Goal: Information Seeking & Learning: Compare options

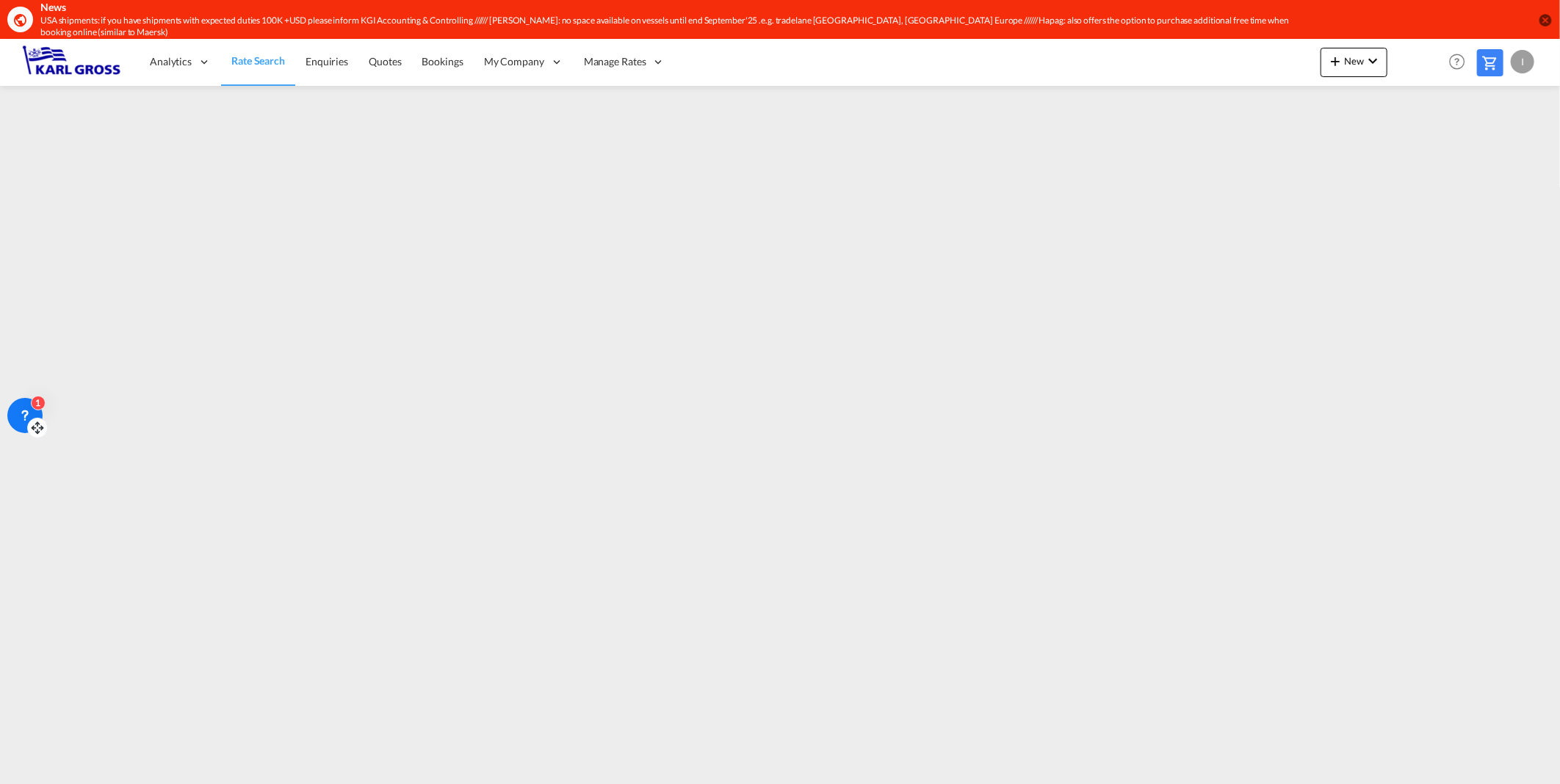
click at [33, 425] on icon at bounding box center [37, 428] width 15 height 15
click at [29, 408] on icon at bounding box center [25, 415] width 15 height 15
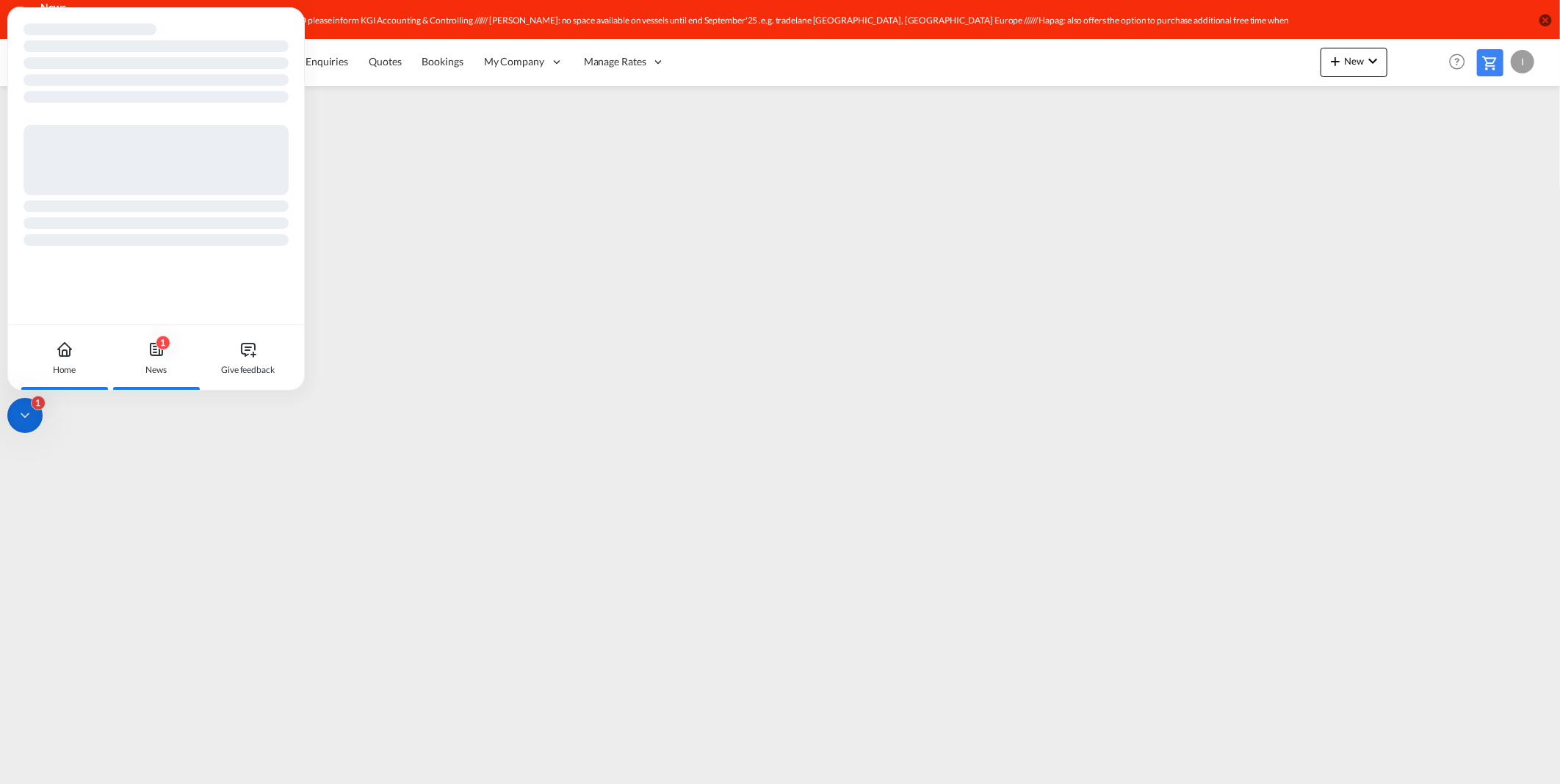
click at [166, 356] on div "1 News" at bounding box center [156, 358] width 81 height 65
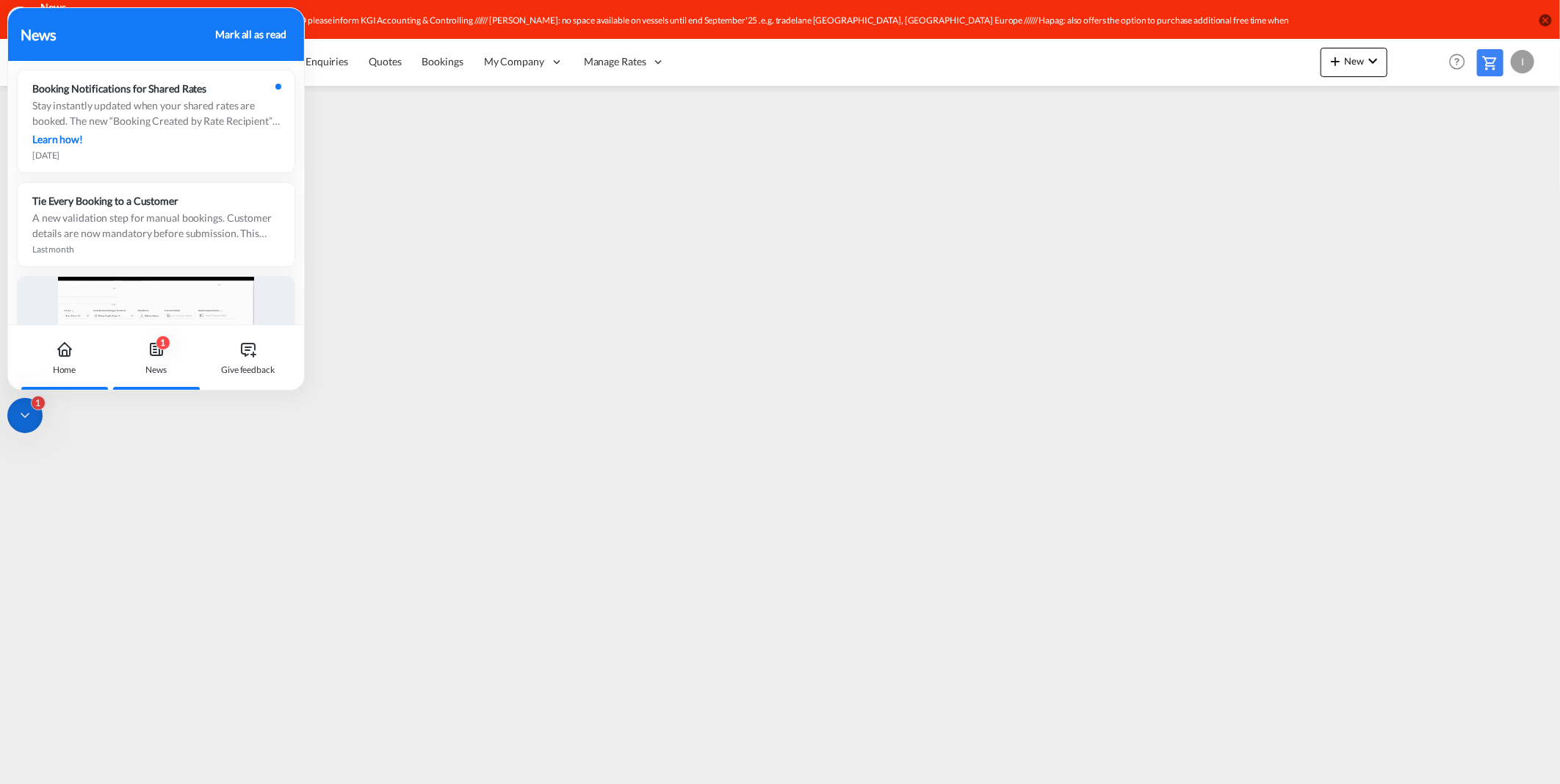
click at [69, 365] on div "Home" at bounding box center [64, 370] width 23 height 13
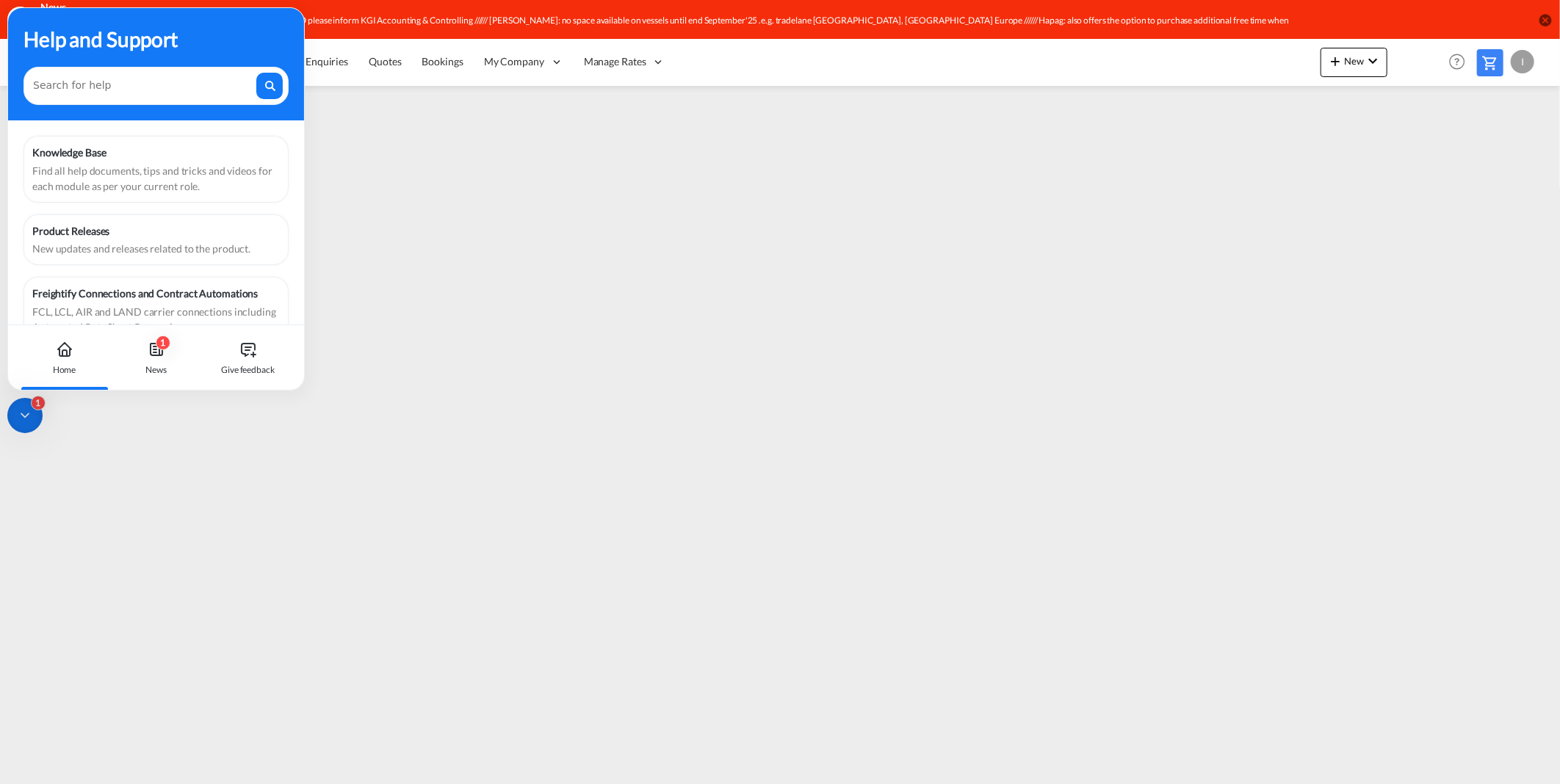
click at [68, 361] on div "Home" at bounding box center [63, 358] width 81 height 65
click at [9, 413] on div "1" at bounding box center [25, 415] width 35 height 35
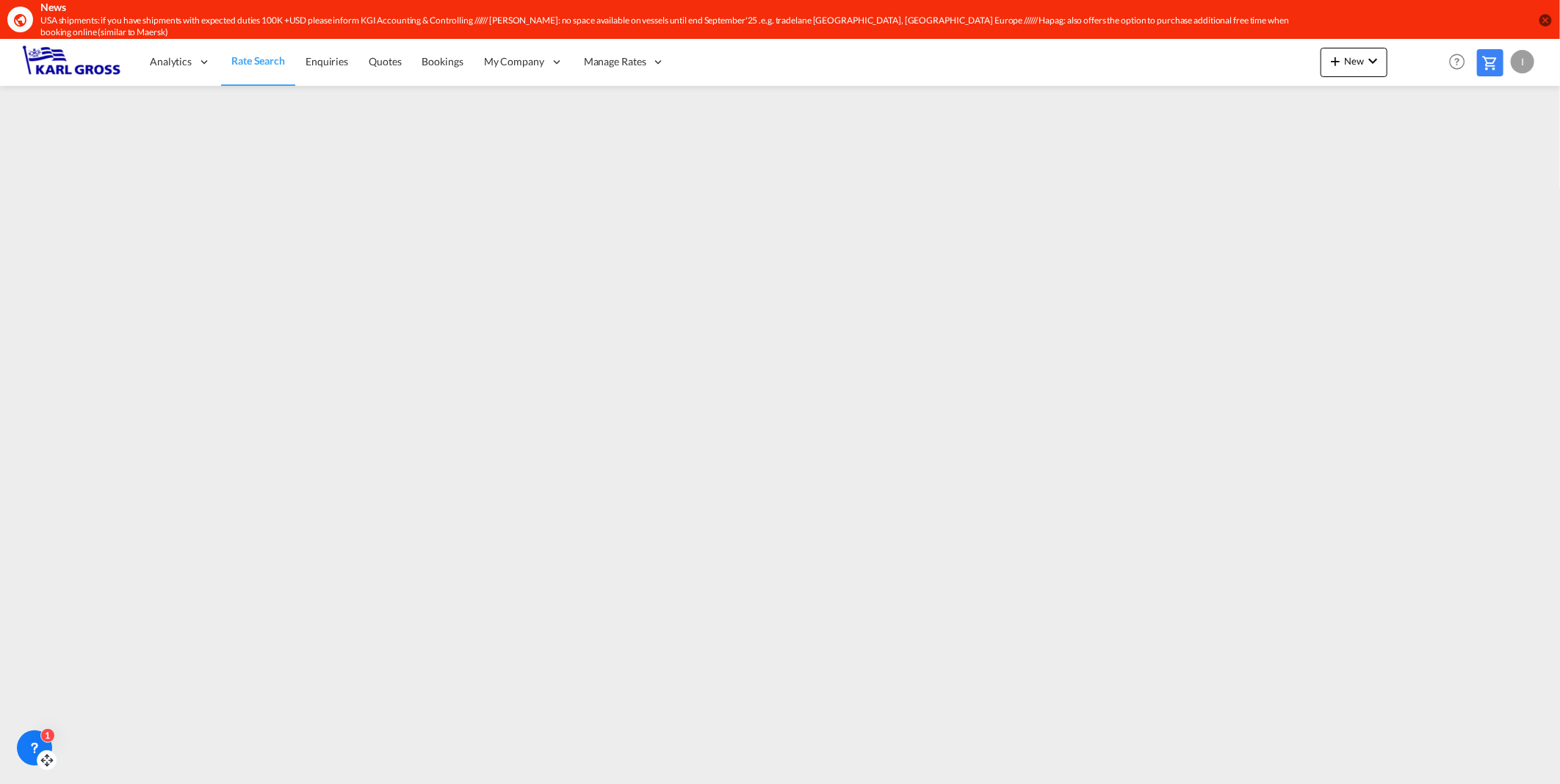
click at [44, 758] on icon at bounding box center [46, 760] width 15 height 15
